Goal: Task Accomplishment & Management: Complete application form

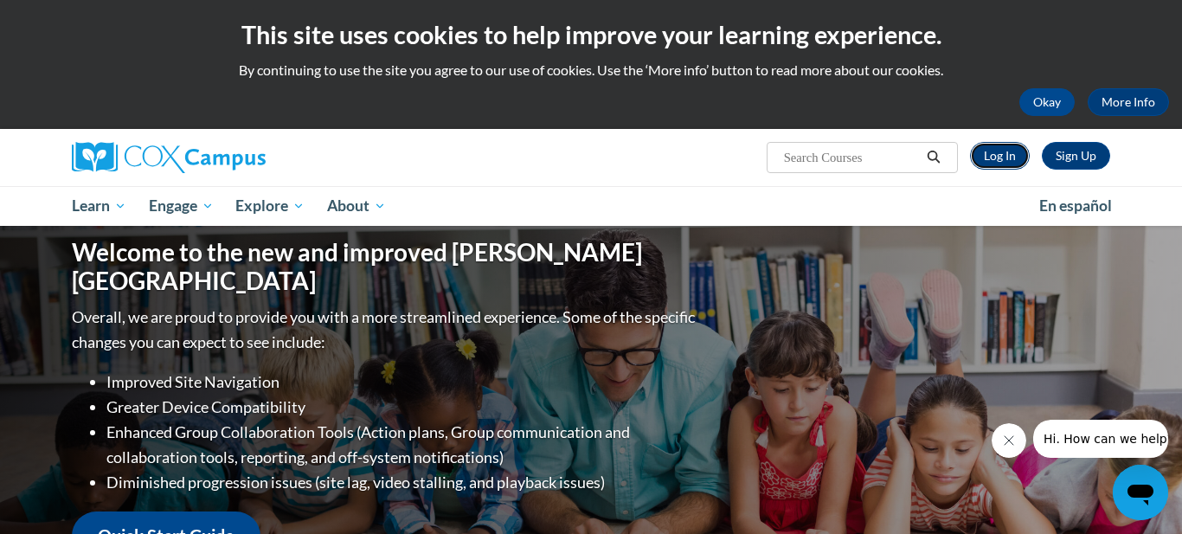
click at [1026, 154] on link "Log In" at bounding box center [1000, 156] width 60 height 28
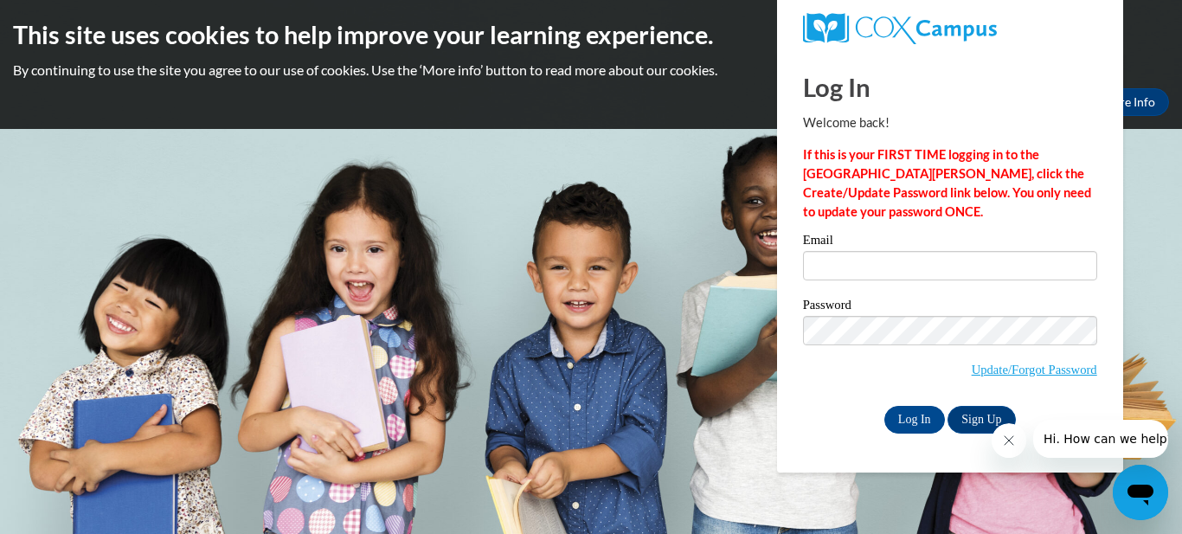
click at [823, 368] on span "Update/Forgot Password" at bounding box center [950, 352] width 294 height 72
click at [902, 252] on input "Email" at bounding box center [950, 265] width 294 height 29
type input "leilanitimothee705@gmail.com"
click at [910, 409] on input "Log In" at bounding box center [914, 420] width 61 height 28
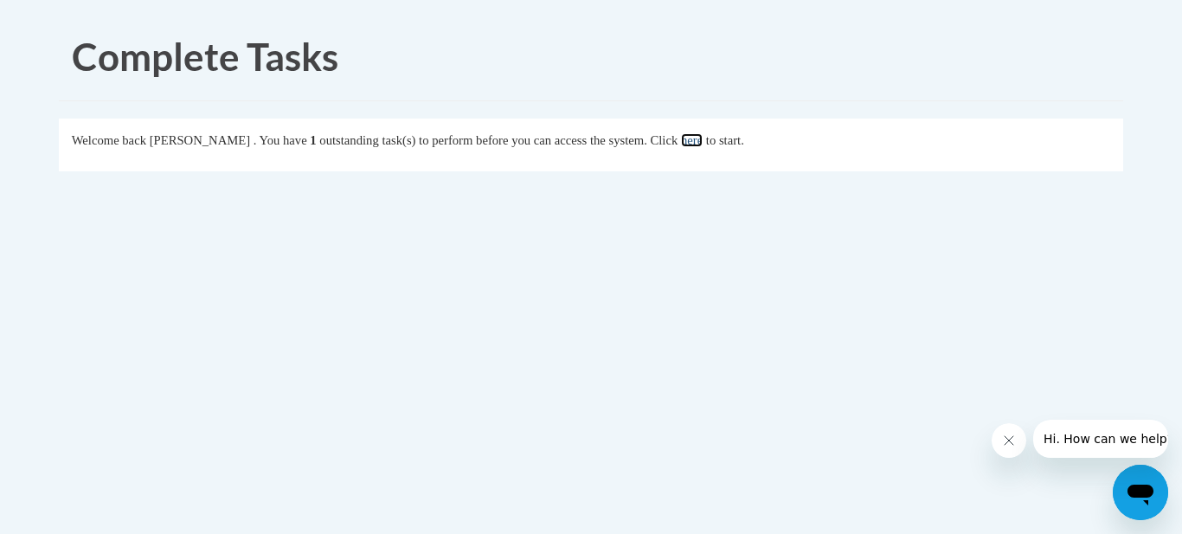
click at [703, 144] on link "here" at bounding box center [692, 140] width 22 height 14
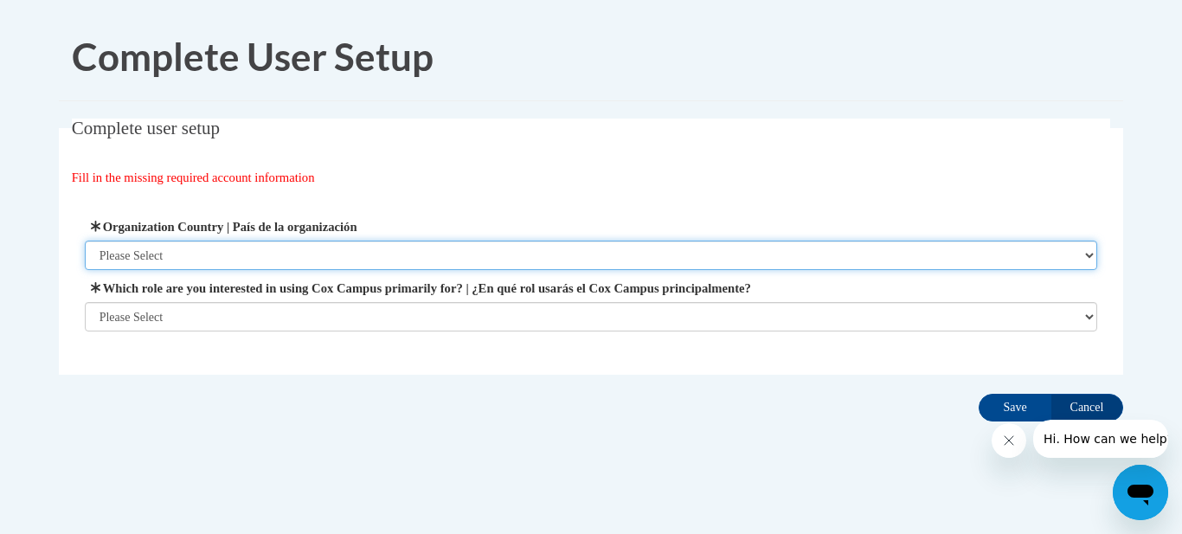
click at [463, 253] on select "Please Select [GEOGRAPHIC_DATA] | [GEOGRAPHIC_DATA] Outside of [GEOGRAPHIC_DATA…" at bounding box center [591, 255] width 1013 height 29
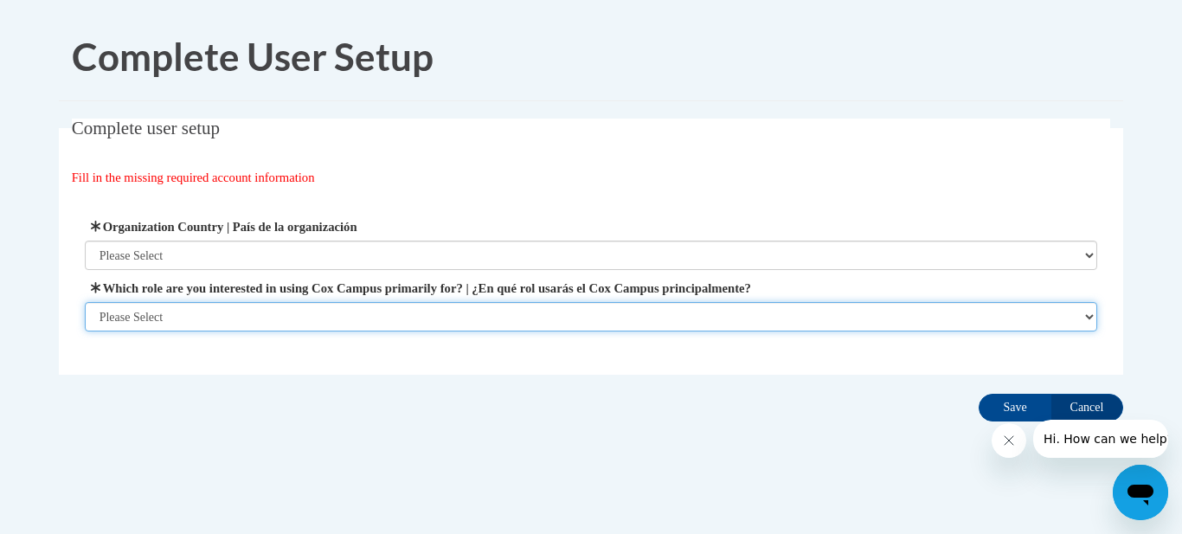
click at [473, 309] on select "Please Select College/University | Colegio/Universidad Community/Nonprofit Part…" at bounding box center [591, 316] width 1013 height 29
